Goal: Information Seeking & Learning: Understand process/instructions

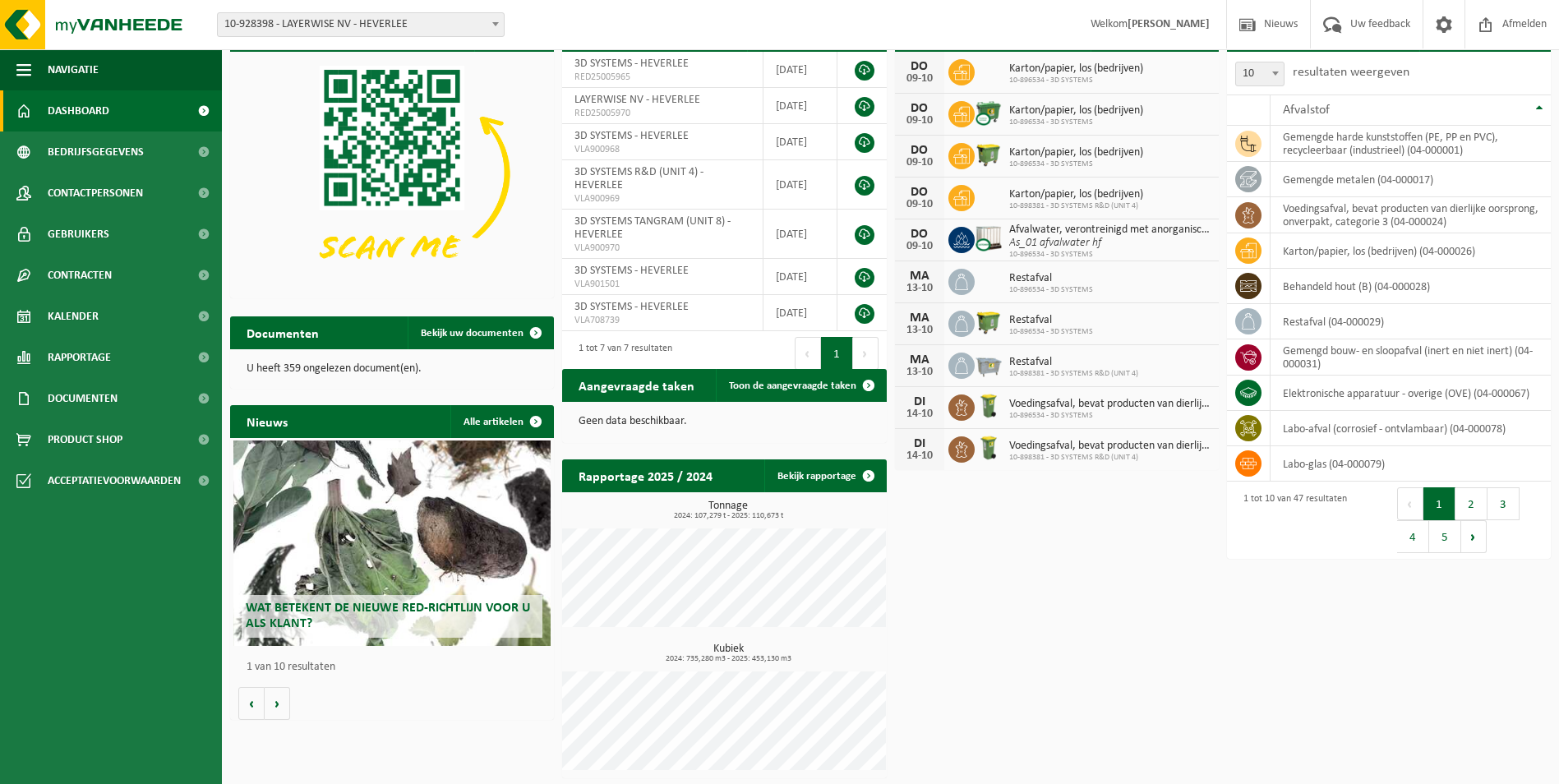
scroll to position [83, 0]
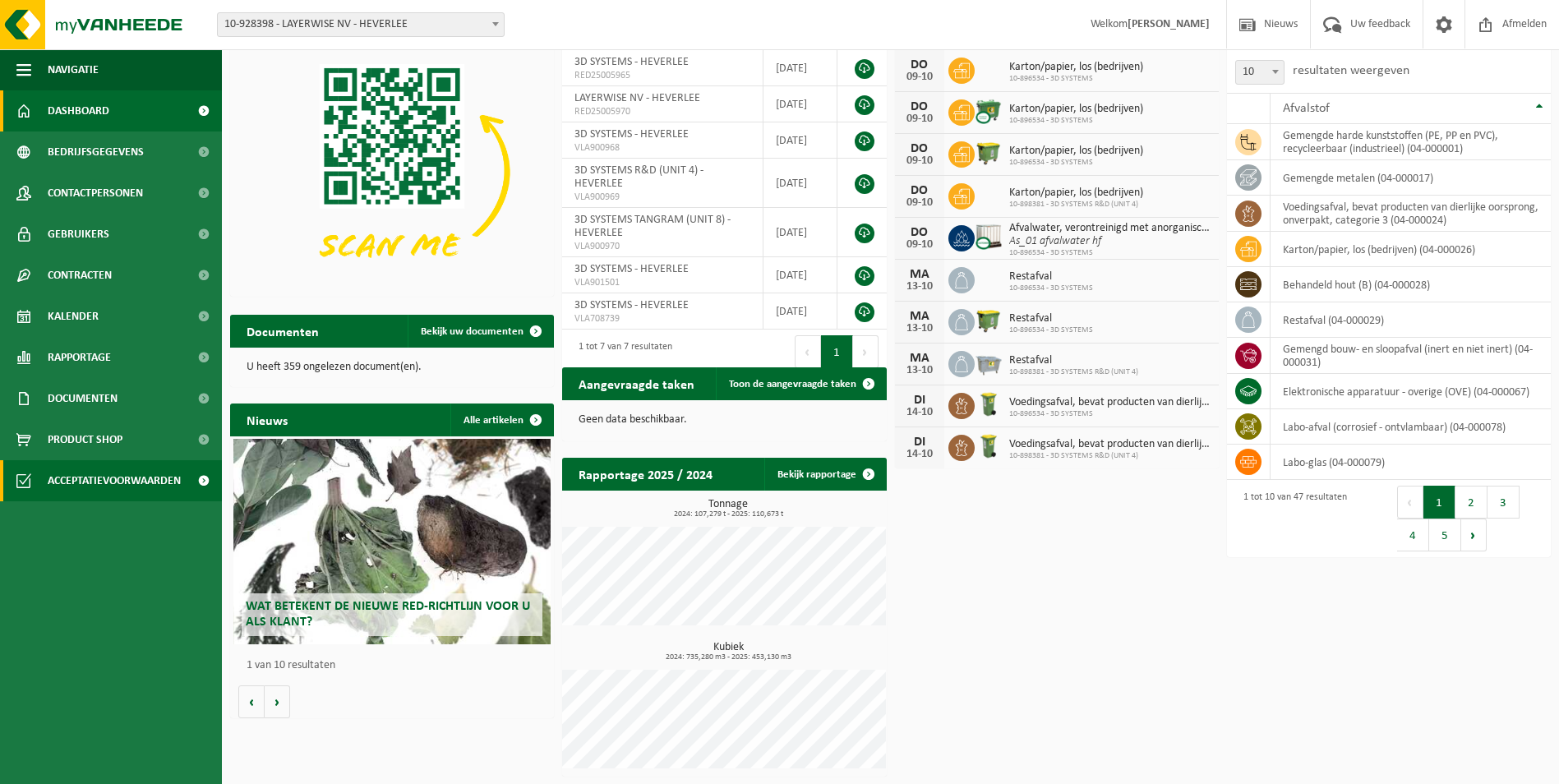
click at [79, 488] on span "Acceptatievoorwaarden" at bounding box center [114, 480] width 133 height 41
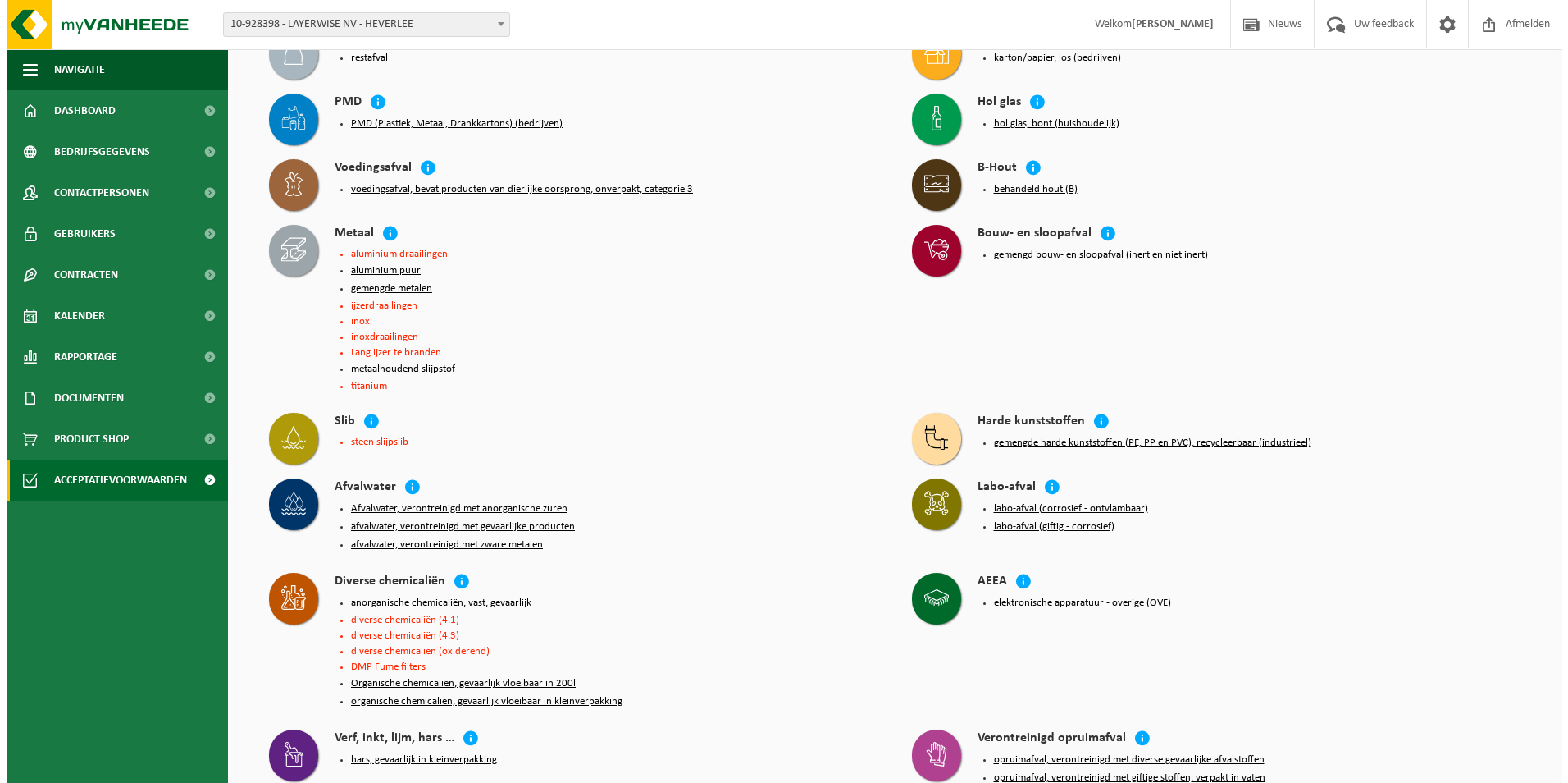
scroll to position [82, 0]
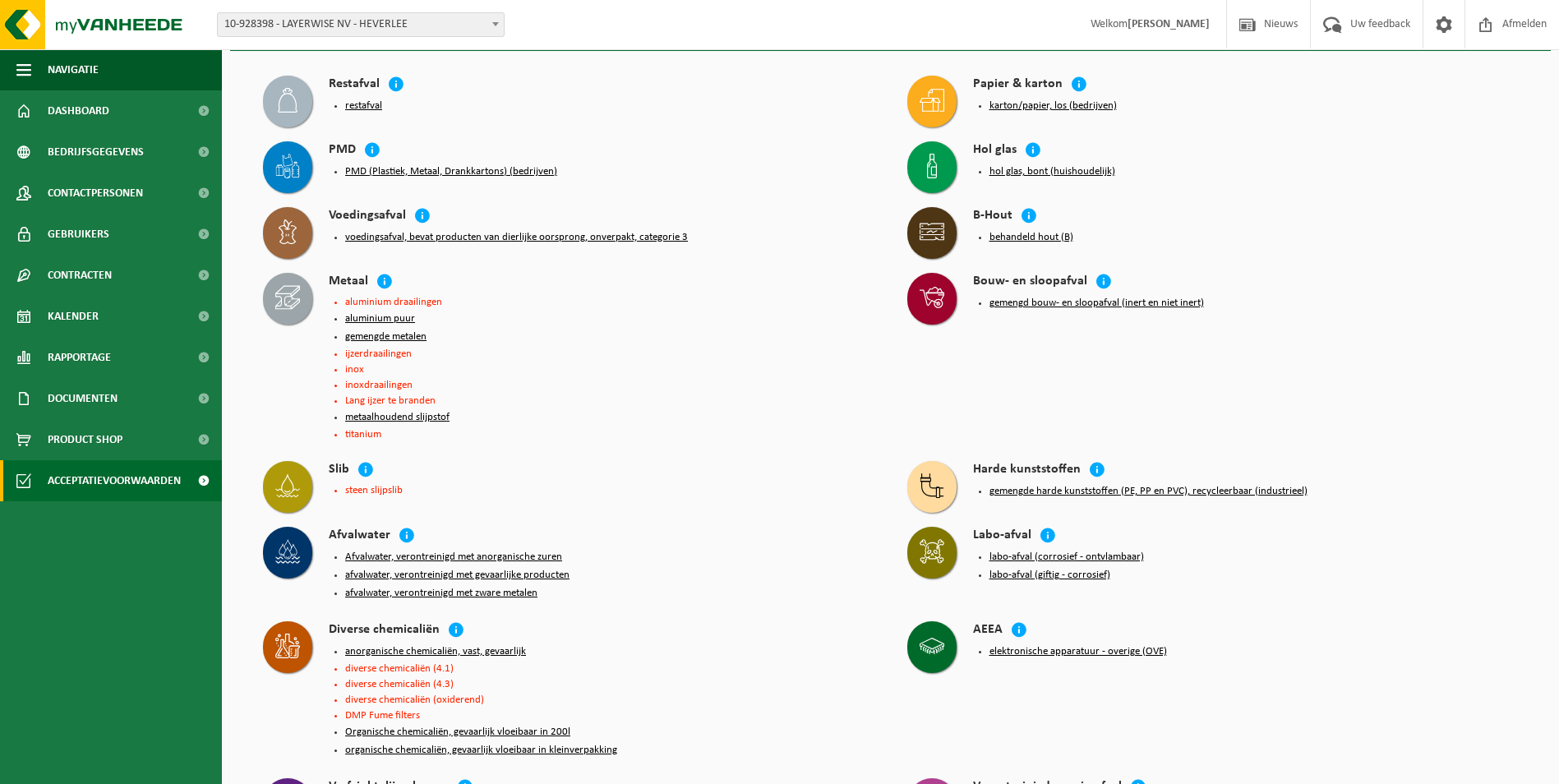
click at [361, 106] on button "restafval" at bounding box center [364, 106] width 37 height 13
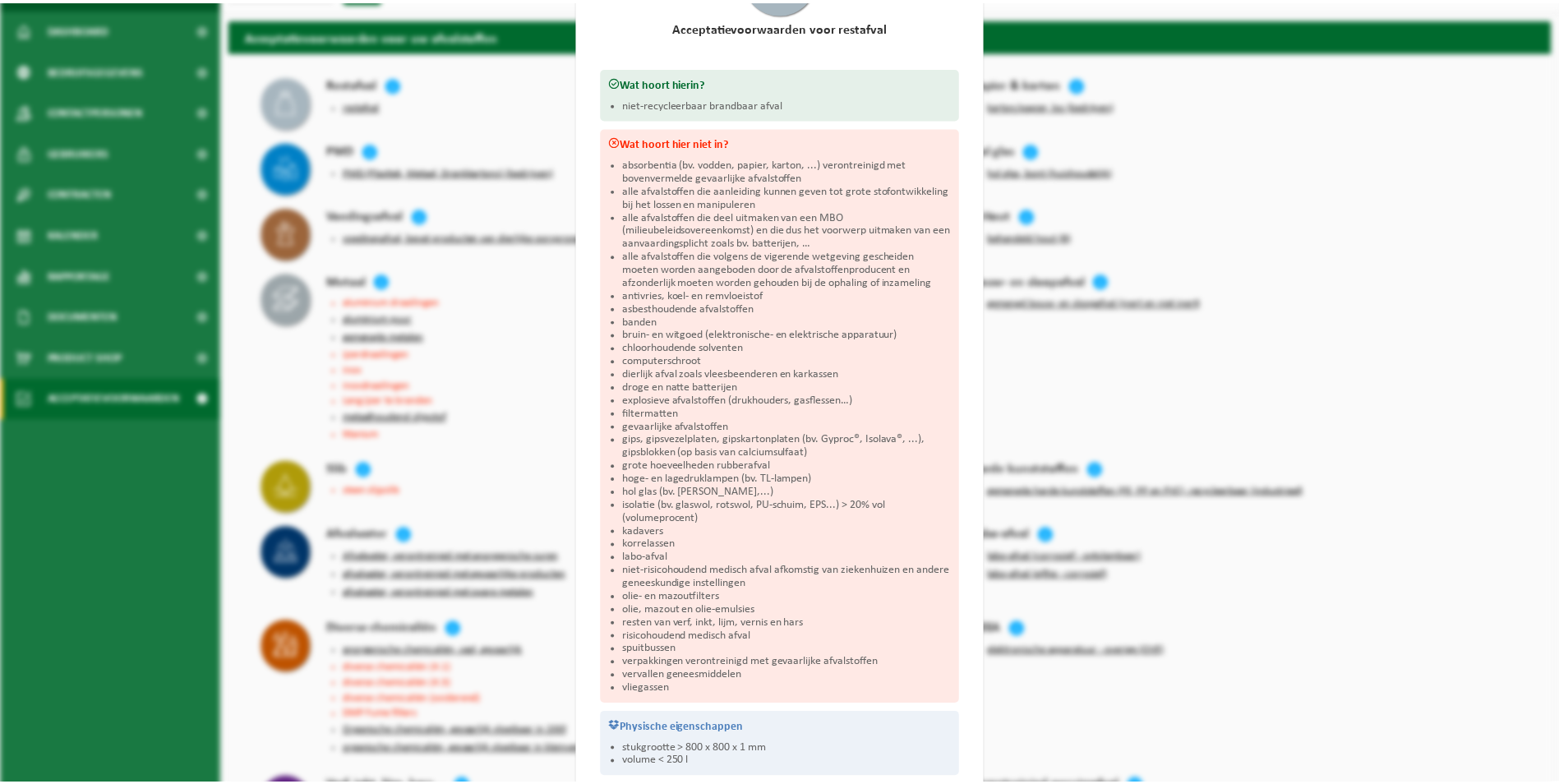
scroll to position [0, 0]
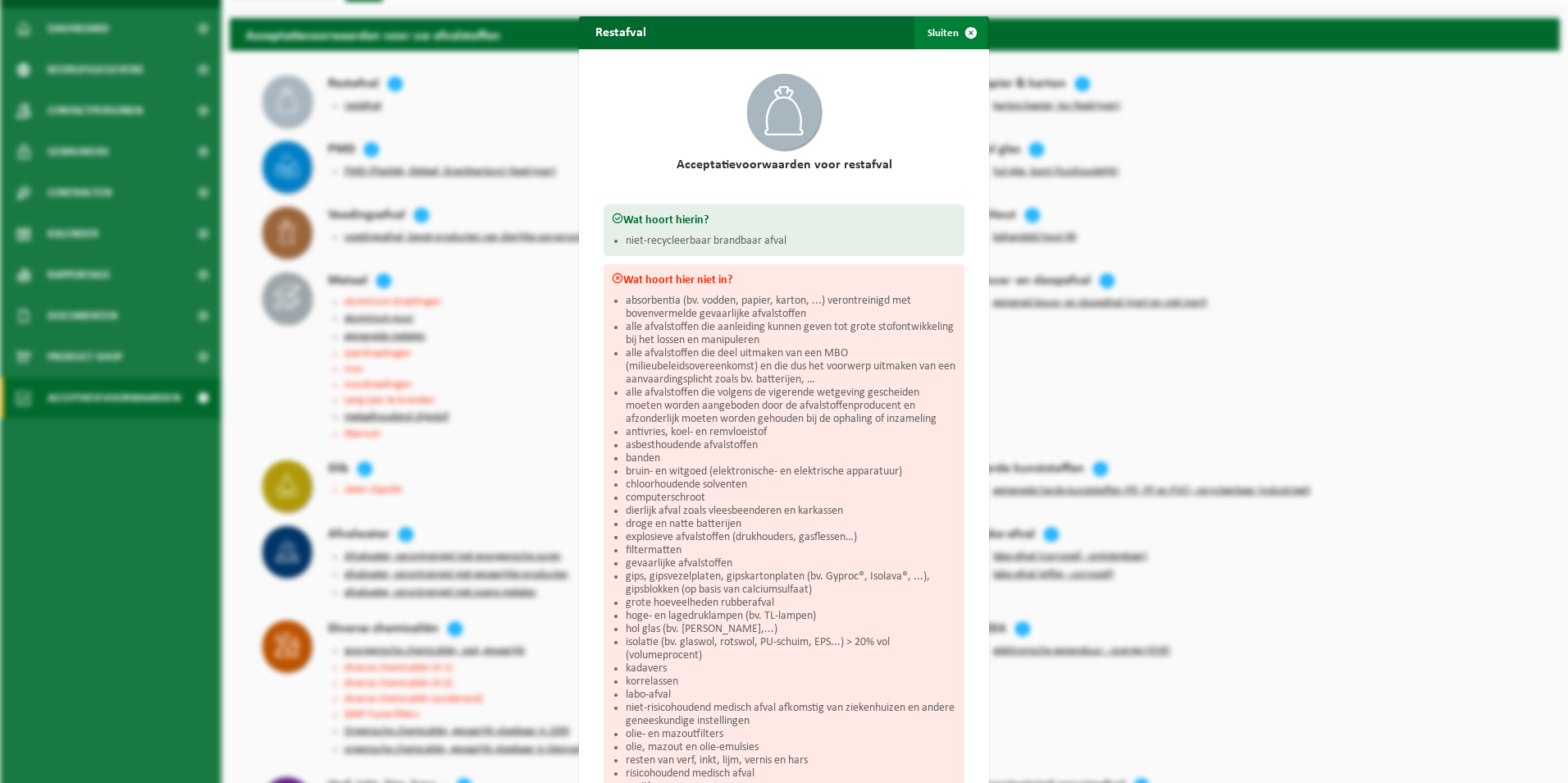
click at [961, 30] on span "button" at bounding box center [970, 33] width 33 height 33
